Goal: Information Seeking & Learning: Compare options

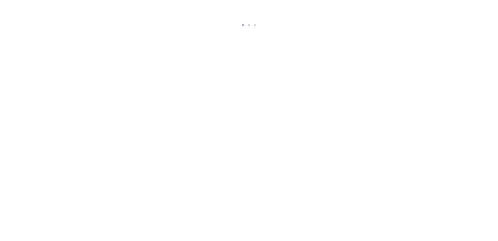
click at [219, 29] on html at bounding box center [249, 14] width 498 height 29
click at [235, 19] on html at bounding box center [249, 9] width 498 height 19
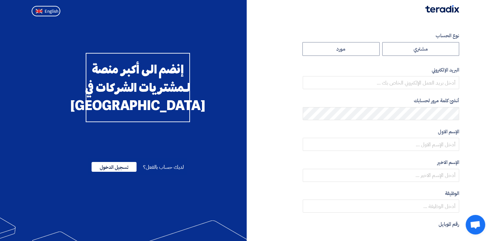
radio input "true"
type input "[EMAIL_ADDRESS][DOMAIN_NAME]"
type input "[PERSON_NAME] Advanced Development Co."
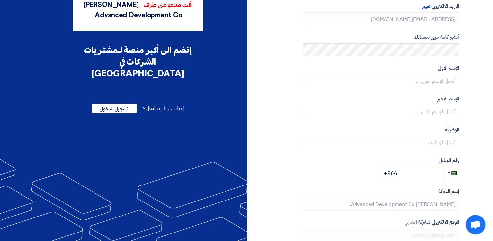
scroll to position [65, 0]
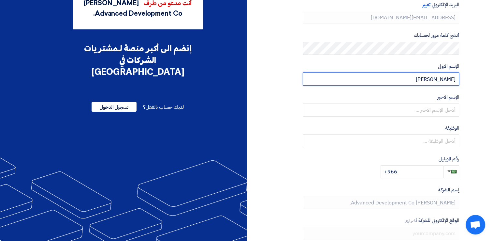
type input "[PERSON_NAME]"
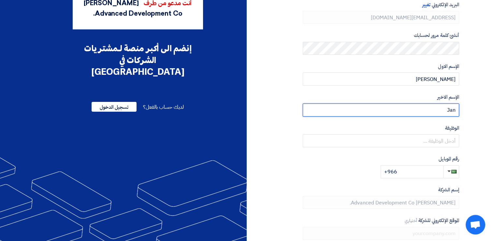
type input "Jan"
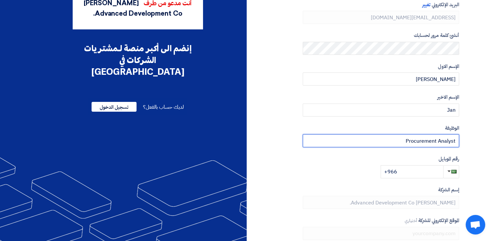
type input "Procurement Analyst"
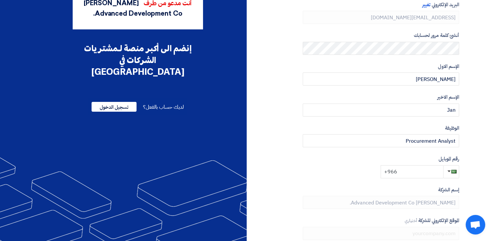
click at [422, 169] on input "+966" at bounding box center [412, 171] width 63 height 13
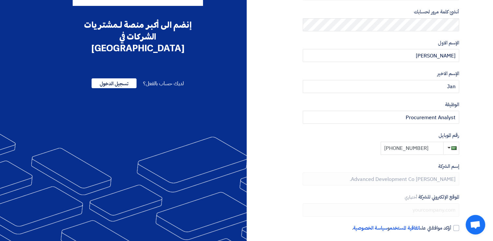
scroll to position [116, 0]
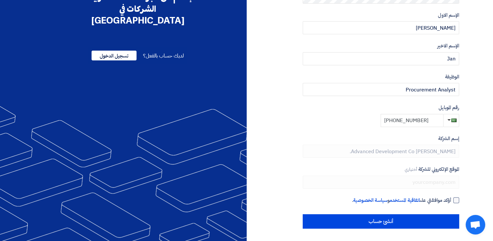
type input "[PHONE_NUMBER]"
click at [457, 199] on div at bounding box center [457, 200] width 6 height 6
click at [452, 199] on input "أؤكد موافقتي على اتفاقية المستخدم و سياسة الخصوصية ." at bounding box center [373, 202] width 157 height 13
checkbox input "true"
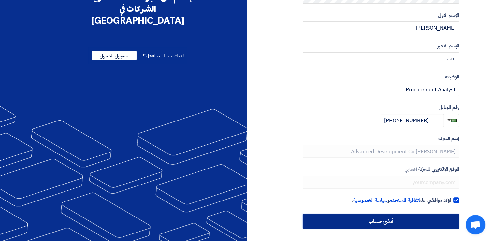
click at [425, 224] on input "أنشئ حساب" at bounding box center [381, 221] width 157 height 14
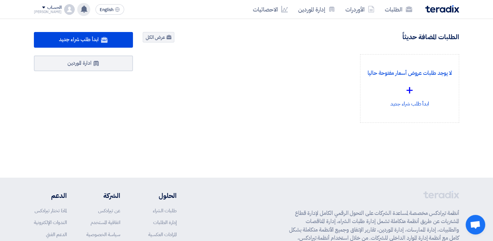
click at [81, 10] on icon at bounding box center [84, 9] width 7 height 7
click at [209, 110] on div "لا يوجد طلبات عروض أسعار مفتوحة حاليا + ابدأ طلب شراء جديد" at bounding box center [301, 93] width 326 height 79
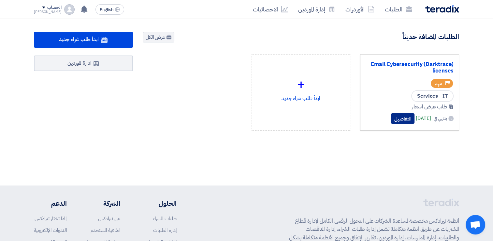
click at [391, 119] on button "التفاصيل" at bounding box center [402, 118] width 23 height 10
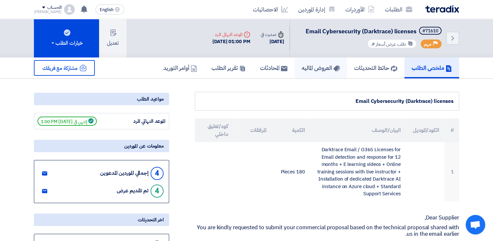
click at [313, 67] on h5 "العروض الماليه" at bounding box center [321, 67] width 38 height 7
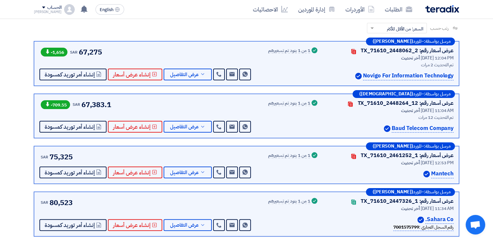
scroll to position [98, 0]
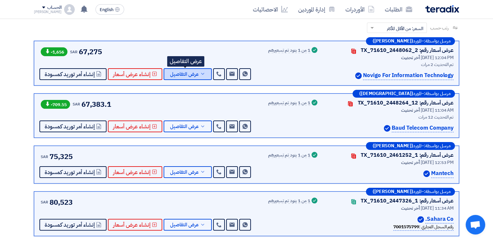
click at [201, 73] on use at bounding box center [202, 74] width 3 height 2
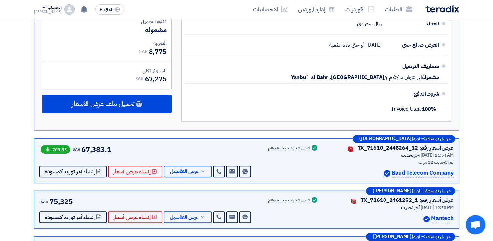
scroll to position [391, 0]
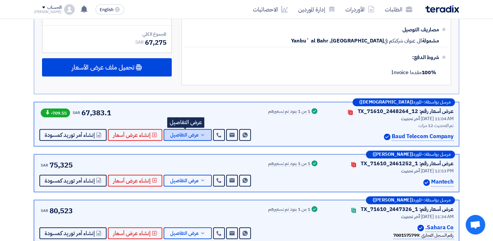
click at [181, 135] on span "عرض التفاصيل" at bounding box center [184, 134] width 29 height 5
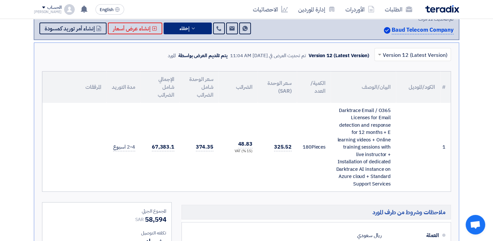
scroll to position [98, 0]
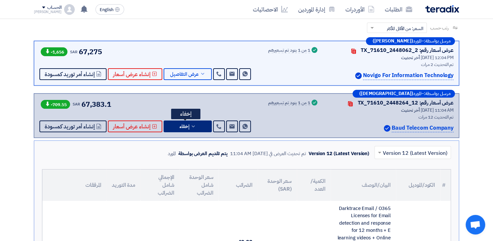
click at [192, 128] on button "إخفاء" at bounding box center [188, 126] width 48 height 12
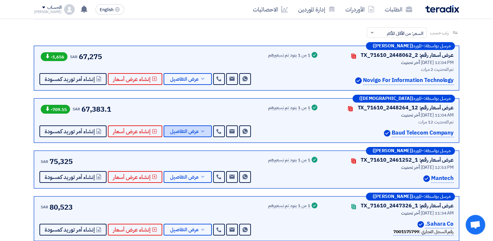
scroll to position [65, 0]
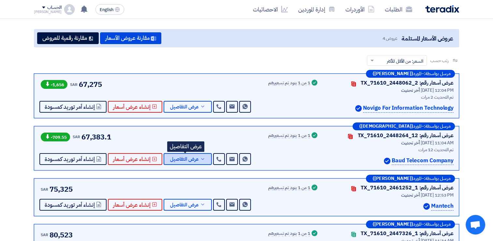
click at [186, 157] on span "عرض التفاصيل" at bounding box center [184, 159] width 29 height 5
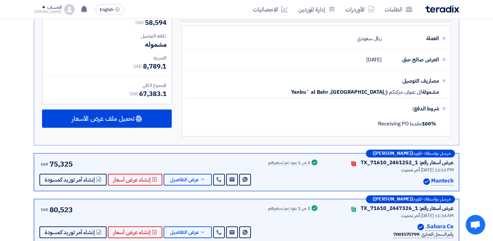
scroll to position [359, 0]
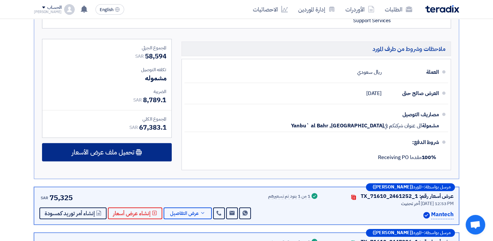
click at [147, 153] on div "تحميل ملف عرض الأسعار" at bounding box center [107, 152] width 130 height 18
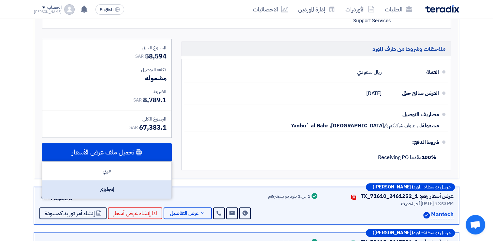
click at [133, 185] on div "إنجليزي" at bounding box center [106, 189] width 129 height 18
click at [120, 191] on div "إنجليزي" at bounding box center [106, 189] width 129 height 18
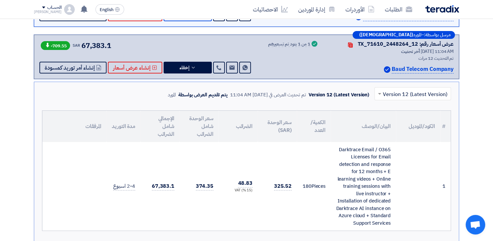
scroll to position [98, 0]
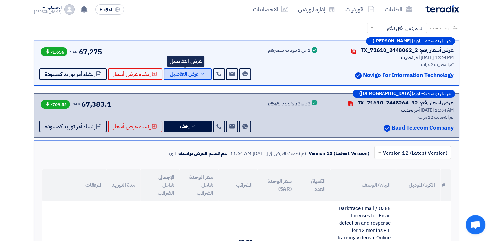
click at [180, 73] on span "عرض التفاصيل" at bounding box center [184, 74] width 29 height 5
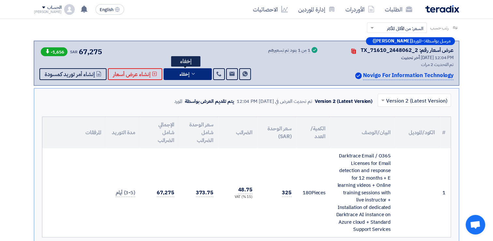
click at [182, 72] on span "إخفاء" at bounding box center [185, 74] width 10 height 5
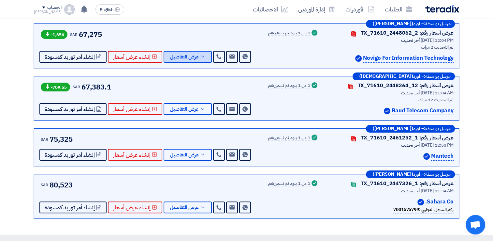
scroll to position [130, 0]
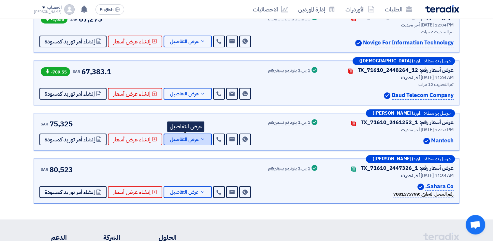
click at [195, 139] on span "عرض التفاصيل" at bounding box center [184, 139] width 29 height 5
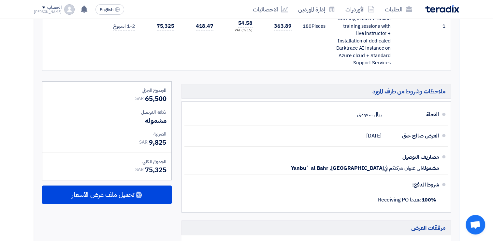
scroll to position [196, 0]
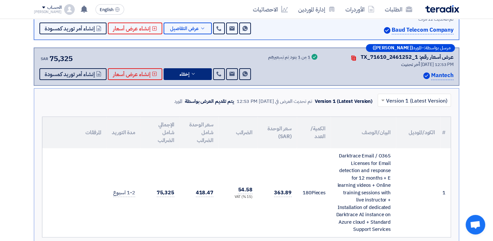
click at [199, 74] on button "إخفاء" at bounding box center [188, 74] width 48 height 12
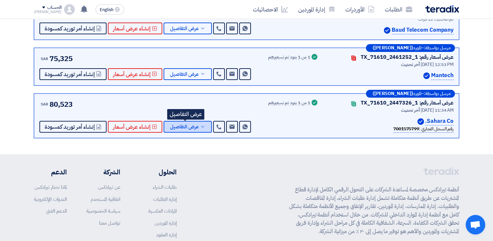
click at [187, 128] on span "عرض التفاصيل" at bounding box center [184, 126] width 29 height 5
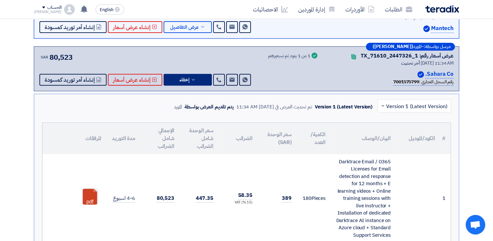
scroll to position [228, 0]
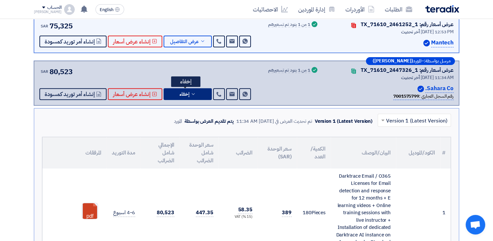
click at [193, 95] on icon at bounding box center [193, 93] width 5 height 5
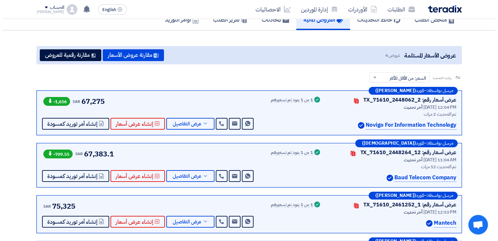
scroll to position [33, 0]
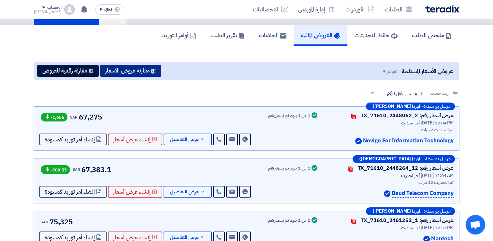
click at [145, 71] on button "مقارنة عروض الأسعار" at bounding box center [130, 71] width 61 height 12
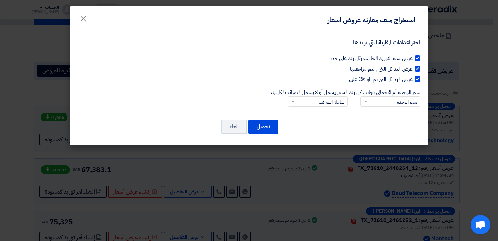
click at [398, 106] on div "اختر اعدادات المقارنة التي تريدها عرض مدة التوريد الخاصه بكل بند على حده عرض ال…" at bounding box center [249, 73] width 343 height 81
click at [398, 105] on input "سعر الوحدة أم الاجمالي بجانب كل بند × سعر الوحدة سعر الوحدة السعر الإجمالي" at bounding box center [394, 102] width 47 height 11
click at [398, 103] on input "سعر الوحدة أم الاجمالي بجانب كل بند × سعر الوحدة سعر الوحدة السعر الإجمالي" at bounding box center [394, 102] width 47 height 11
click at [327, 100] on input "السعر يشمل أو لا يشمل الضرائب لكل بند × شاملة الضرائب" at bounding box center [321, 102] width 47 height 11
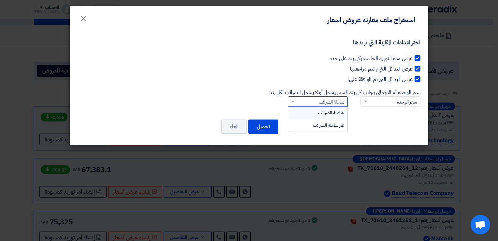
click at [327, 100] on input "السعر يشمل أو لا يشمل الضرائب لكل بند × شاملة الضرائب شاملة الضرائب غير شاملة ا…" at bounding box center [321, 102] width 47 height 11
click at [271, 126] on button "تحميل" at bounding box center [263, 126] width 30 height 14
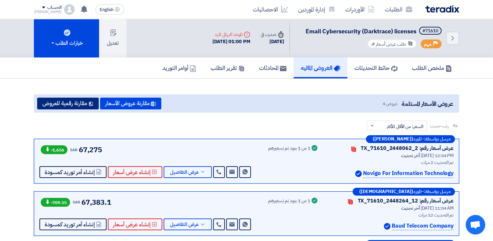
click at [74, 103] on button "مقارنة رقمية للعروض" at bounding box center [68, 103] width 62 height 12
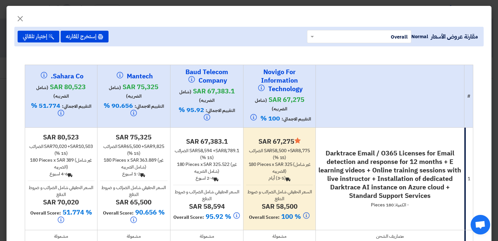
click at [373, 36] on input "text" at bounding box center [362, 36] width 91 height 11
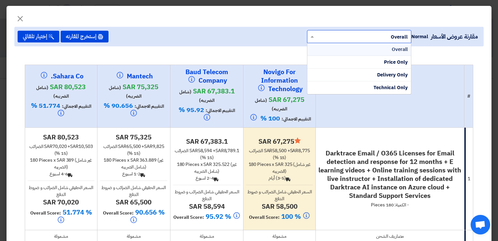
click at [371, 36] on input "text" at bounding box center [362, 36] width 91 height 11
click at [337, 36] on input "text" at bounding box center [362, 36] width 91 height 11
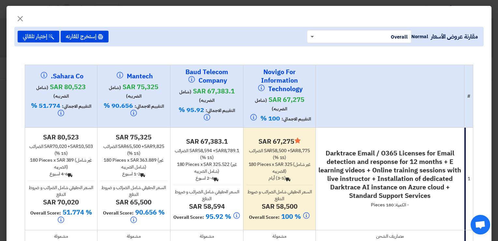
click at [311, 36] on span at bounding box center [312, 37] width 3 height 2
click at [103, 37] on use at bounding box center [100, 36] width 5 height 5
